Goal: Navigation & Orientation: Find specific page/section

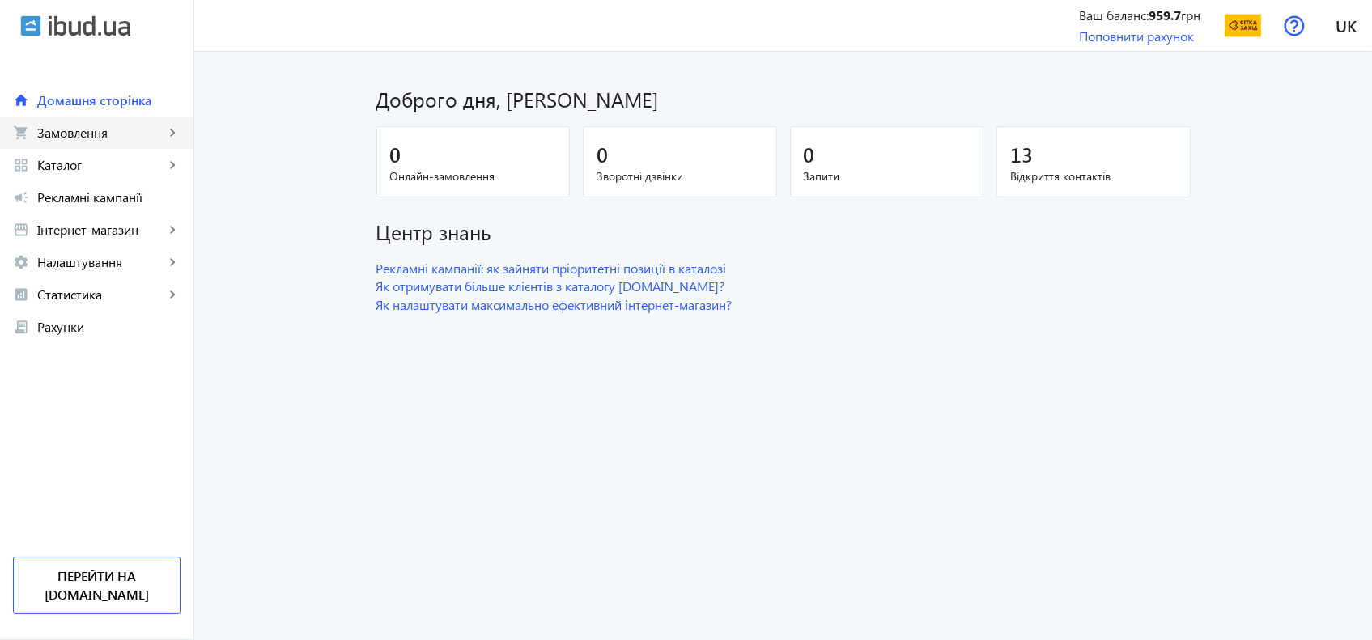
click at [139, 125] on span "Замовлення" at bounding box center [100, 133] width 127 height 16
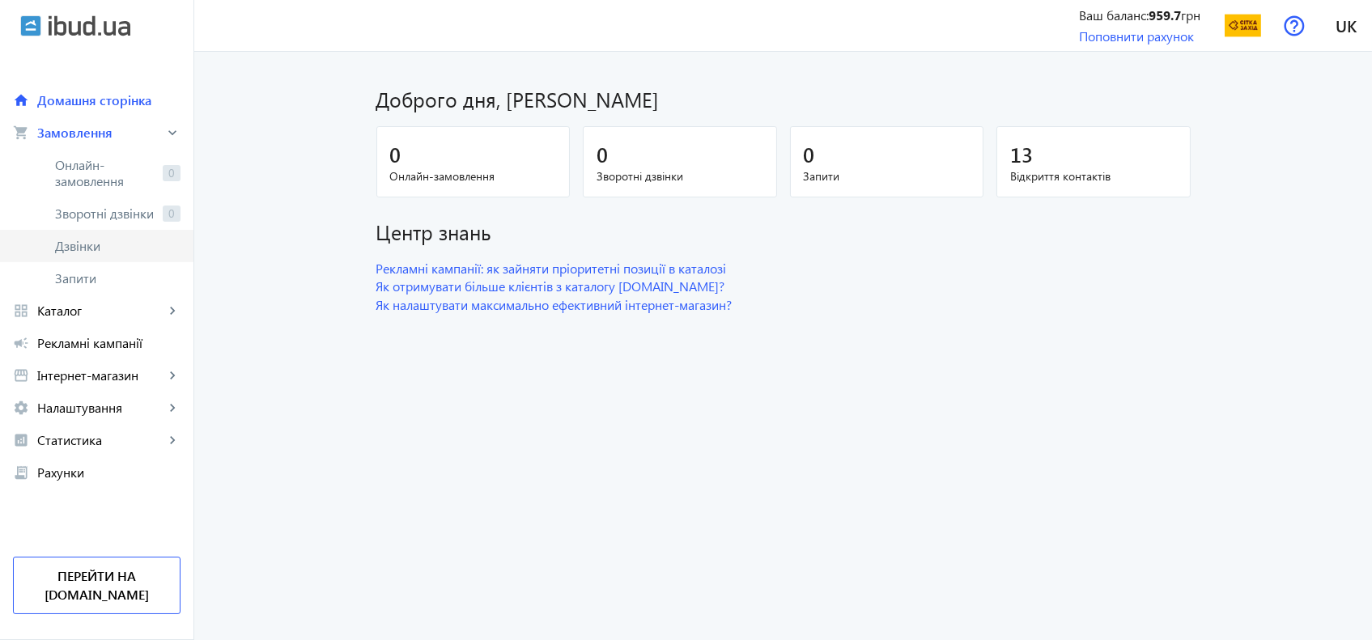
click at [104, 248] on span "Дзвінки" at bounding box center [117, 246] width 125 height 16
